Goal: Information Seeking & Learning: Learn about a topic

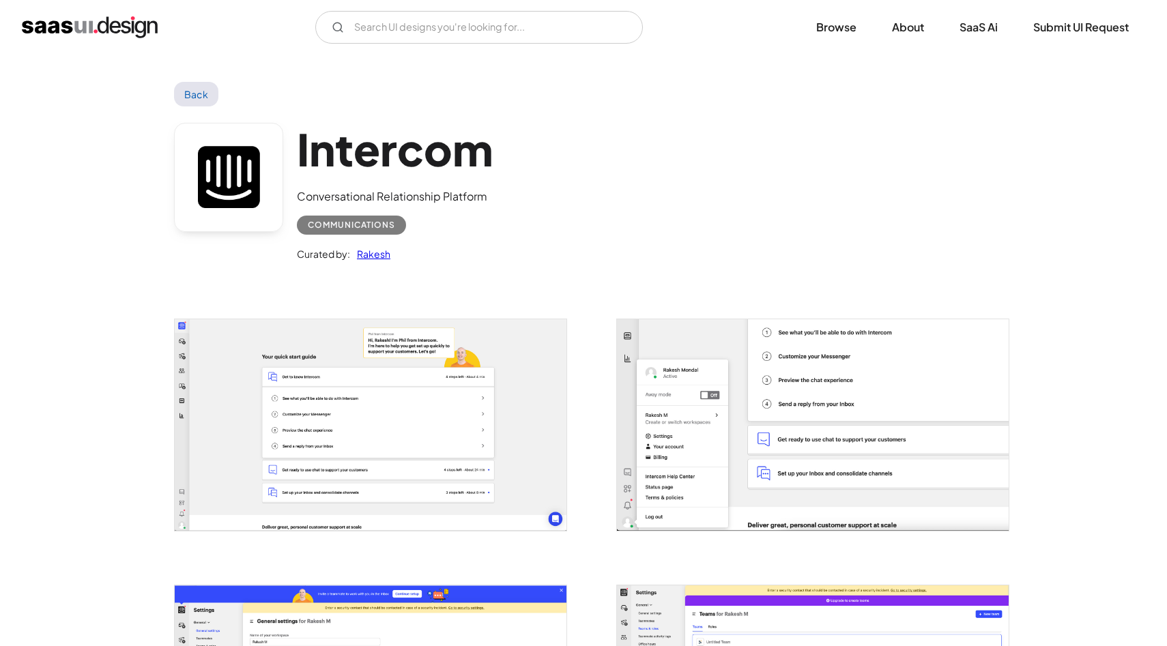
scroll to position [218, 0]
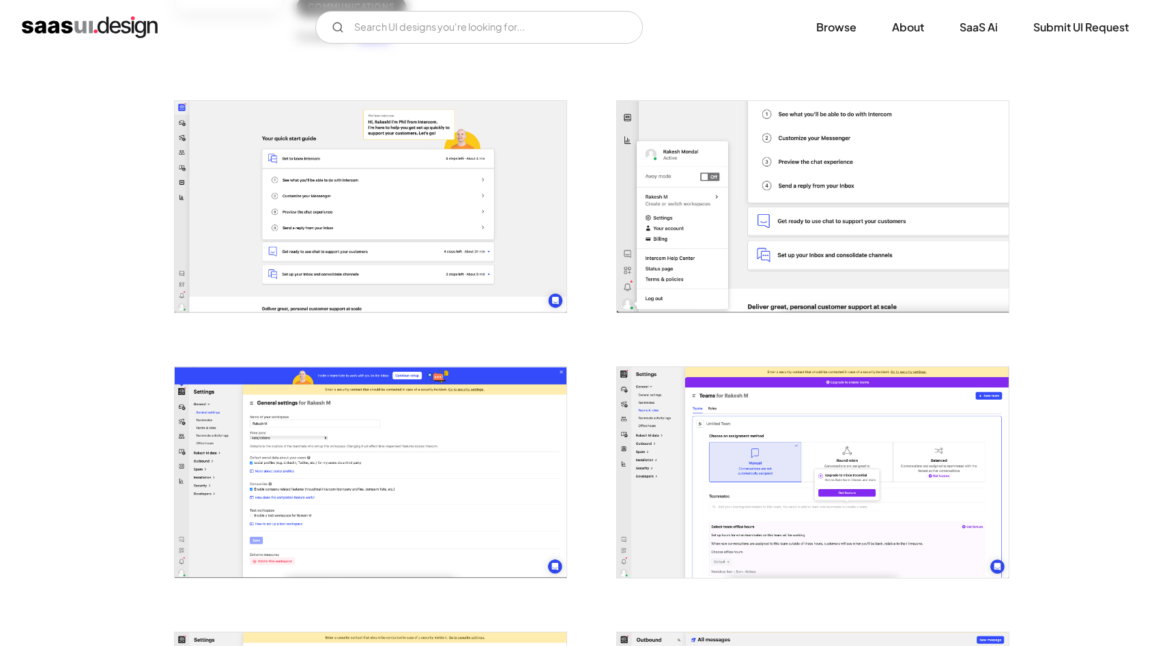
click at [330, 186] on img "open lightbox" at bounding box center [371, 206] width 392 height 211
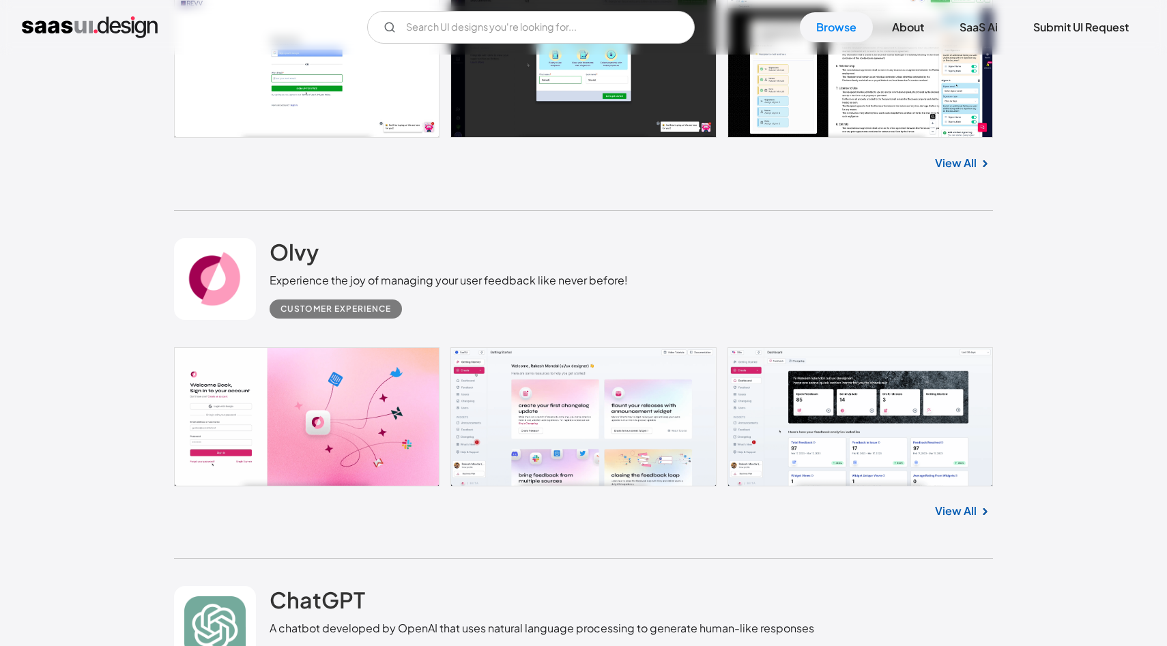
scroll to position [823, 0]
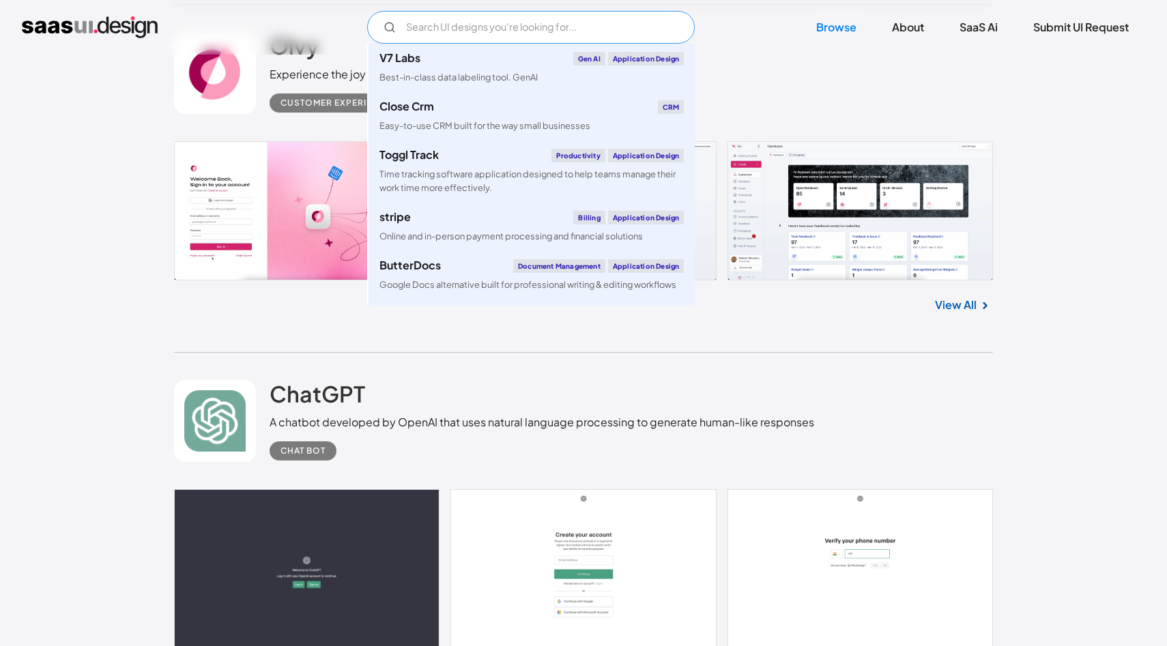
click at [497, 35] on input "Email Form" at bounding box center [530, 27] width 327 height 33
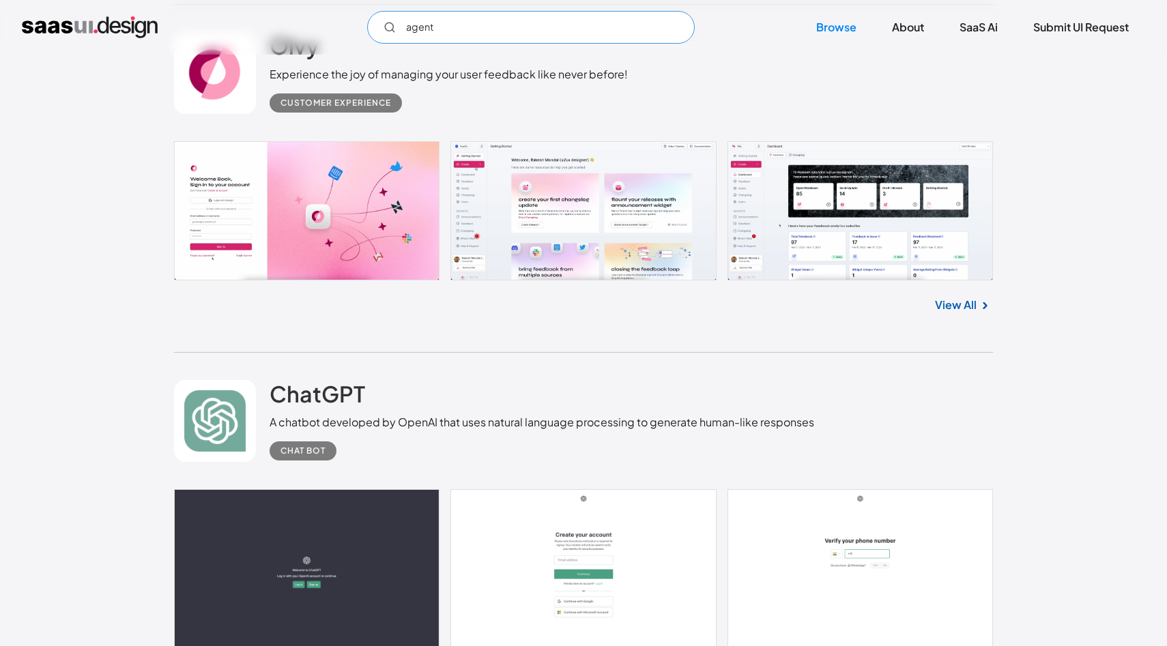
click at [508, 32] on input "agent" at bounding box center [530, 27] width 327 height 33
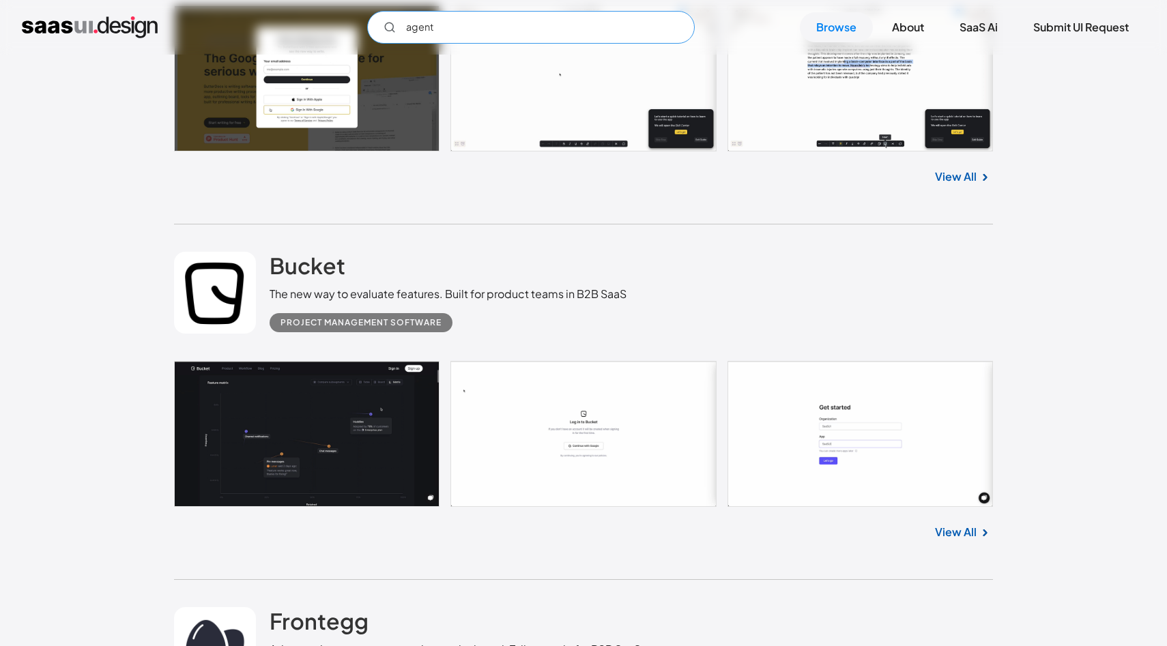
scroll to position [3562, 0]
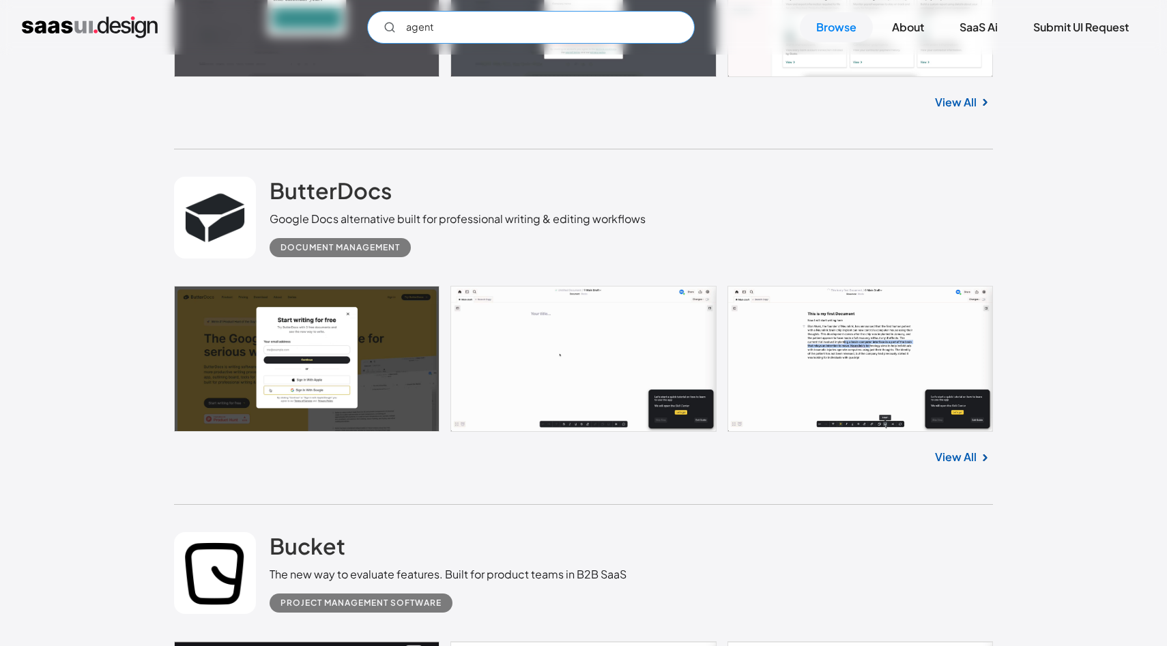
type input "agent"
